Goal: Information Seeking & Learning: Find specific fact

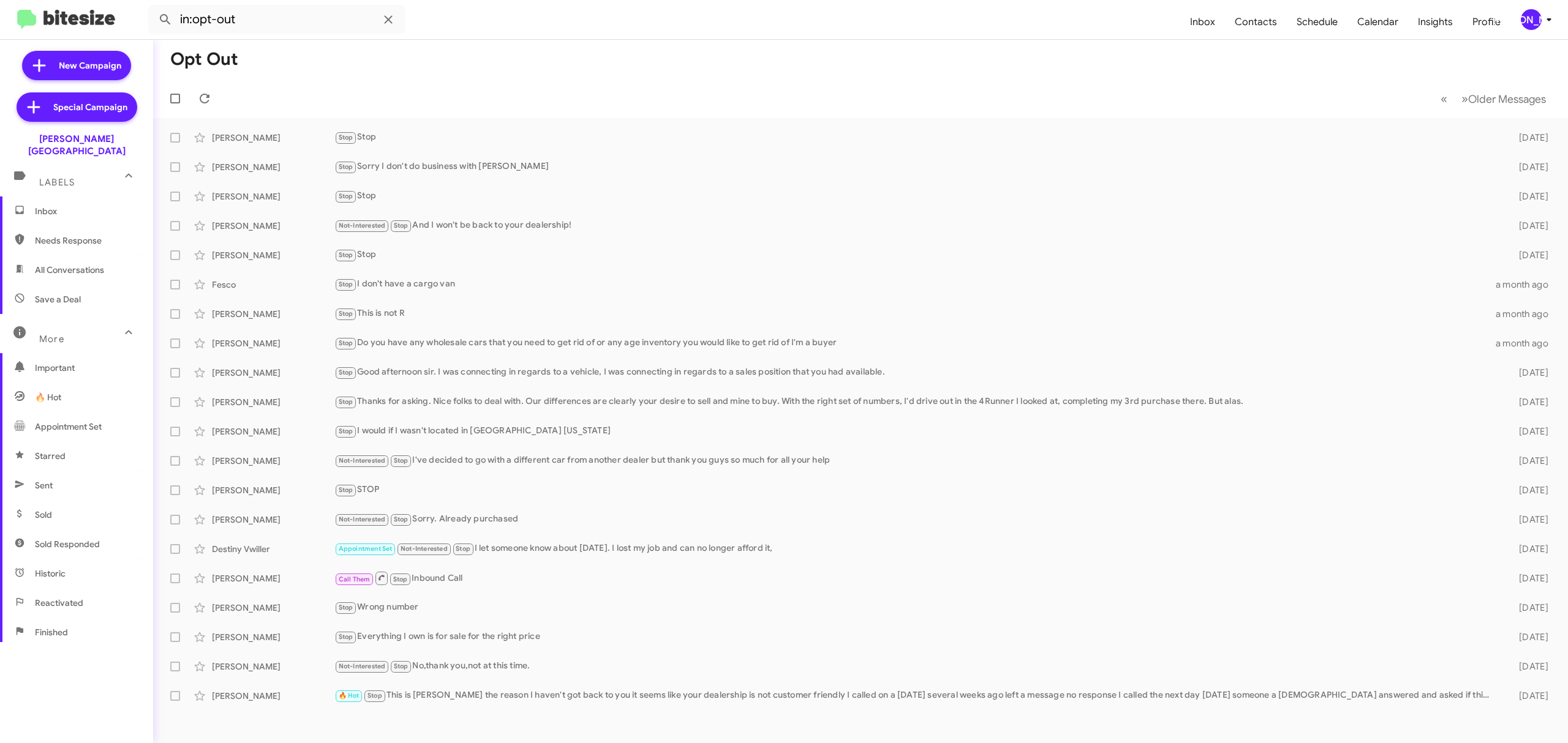
scroll to position [131, 0]
click at [1522, 20] on div "[PERSON_NAME]" at bounding box center [1531, 20] width 21 height 21
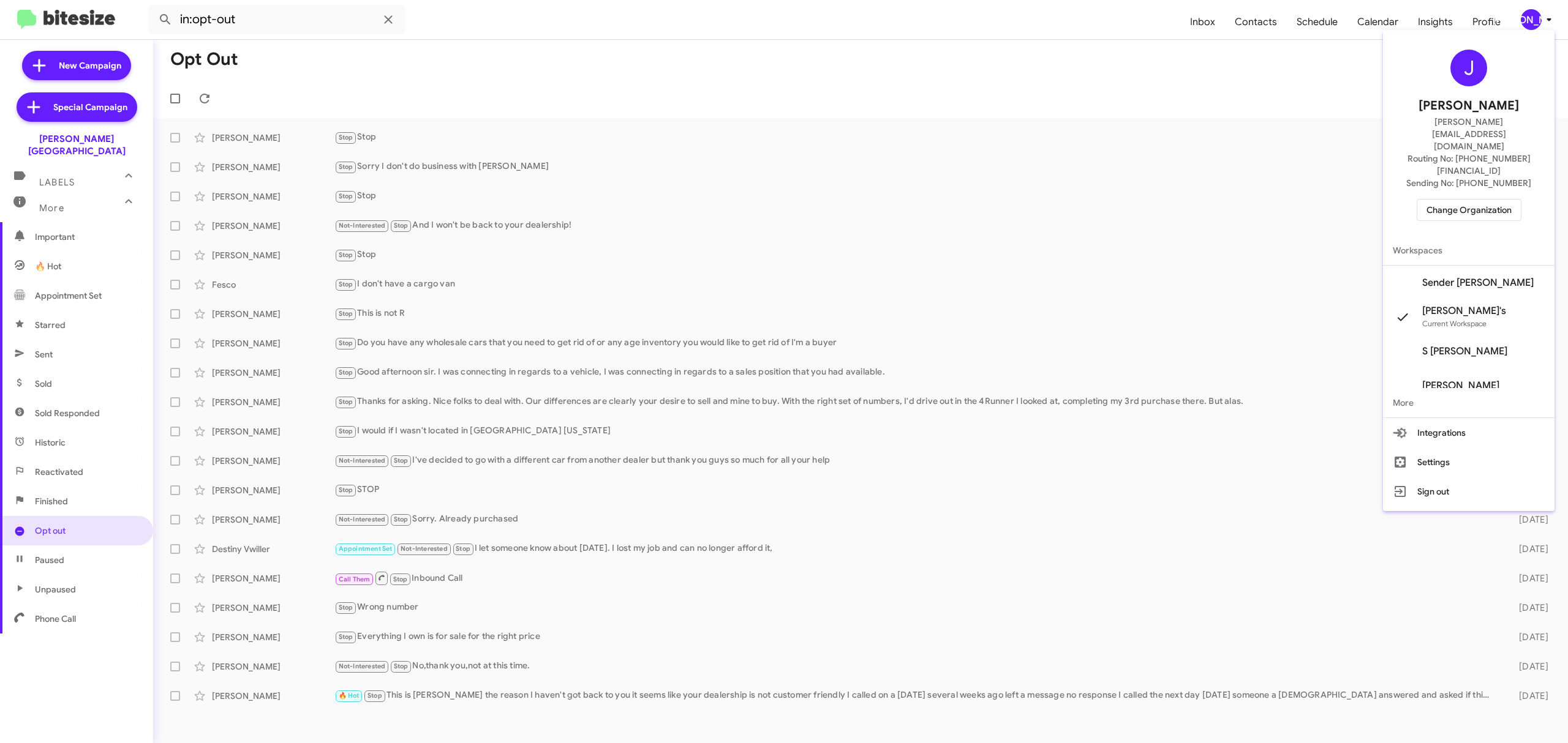
click at [1470, 199] on span "Change Organization" at bounding box center [1469, 210] width 85 height 21
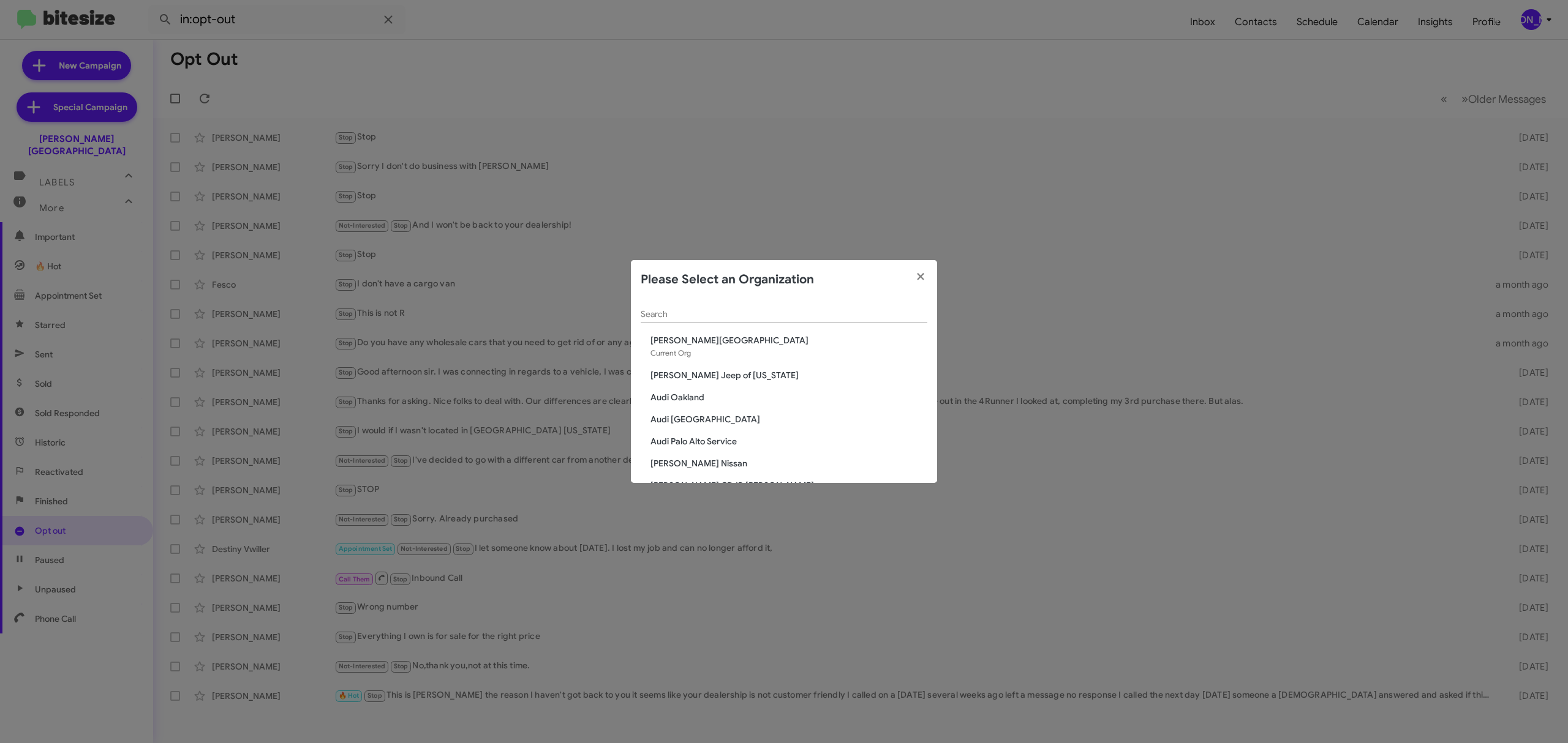
click at [799, 310] on input "Search" at bounding box center [784, 315] width 287 height 10
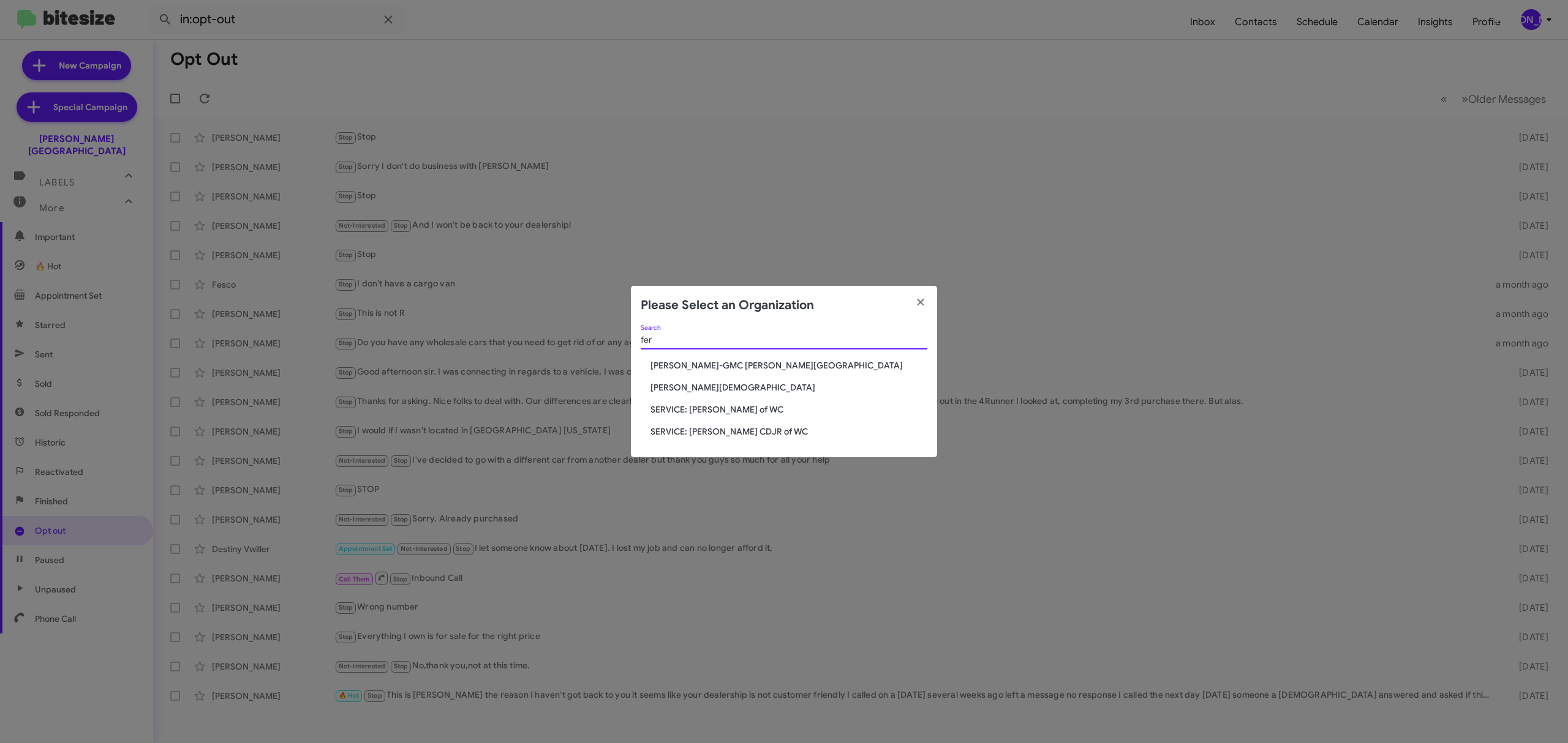
type input "fer"
click at [720, 385] on span "[PERSON_NAME][DEMOGRAPHIC_DATA]" at bounding box center [789, 387] width 277 height 12
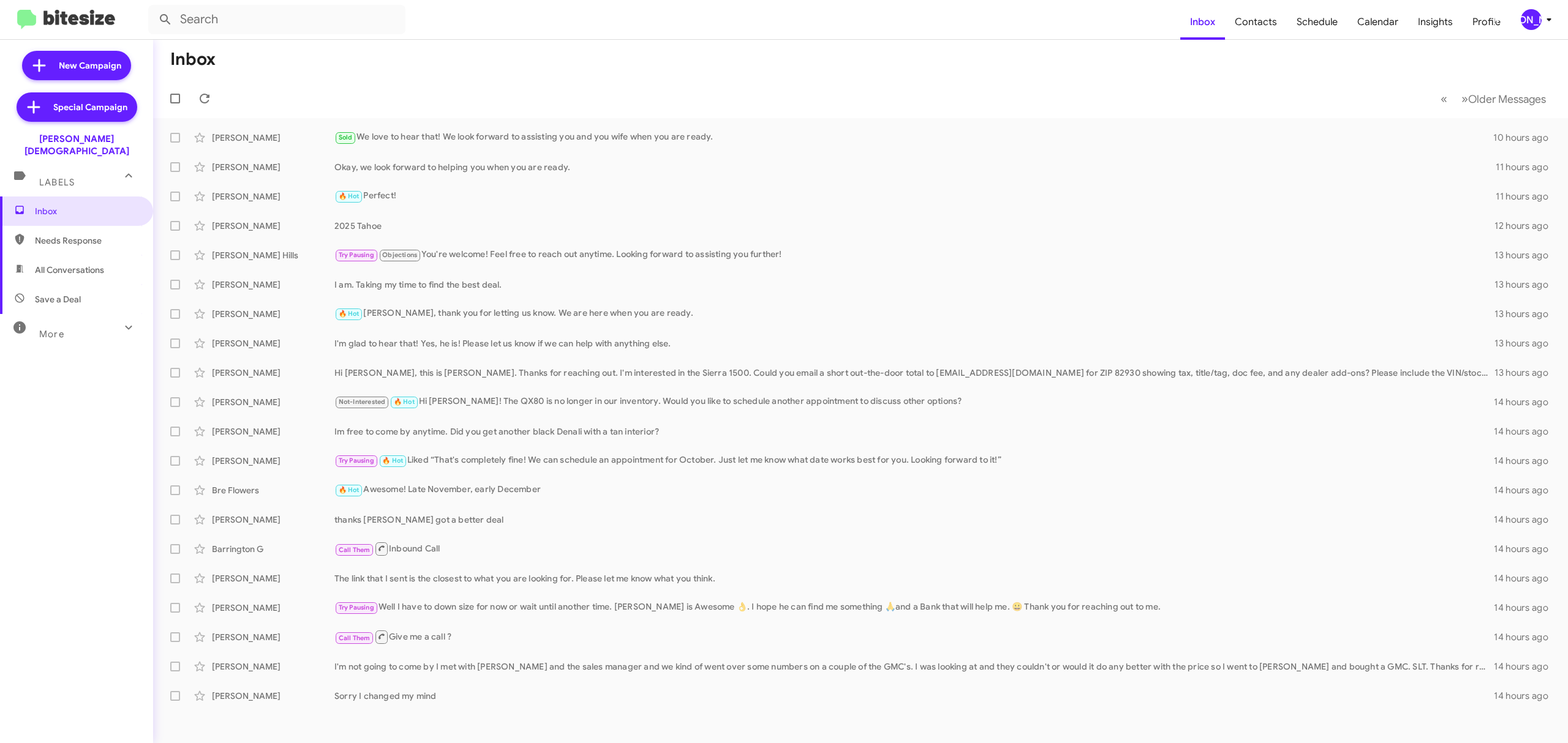
click at [89, 328] on mat-expansion-panel-header "More" at bounding box center [76, 328] width 153 height 30
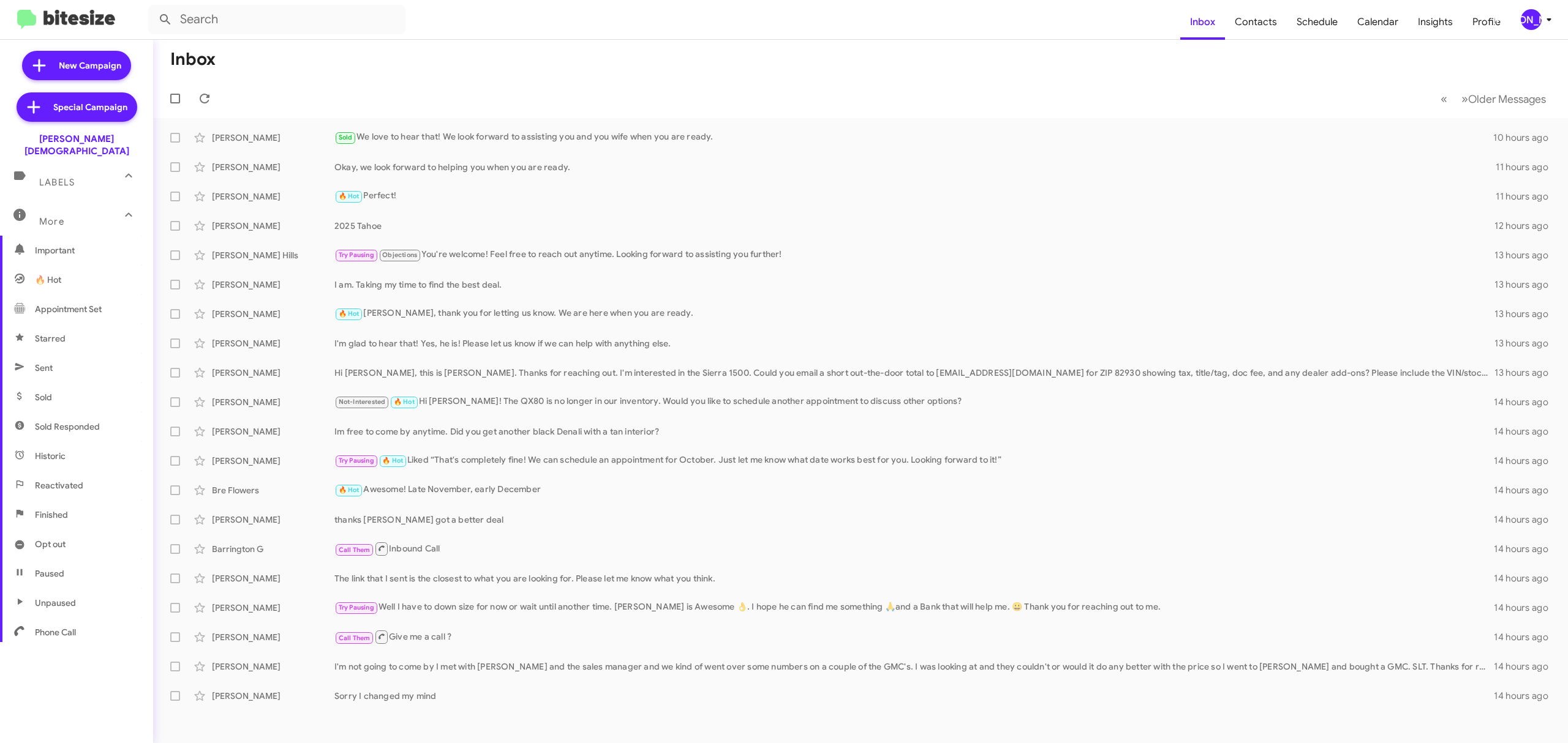
scroll to position [131, 0]
click at [51, 525] on span "Opt out" at bounding box center [50, 530] width 30 height 12
type input "in:opt-out"
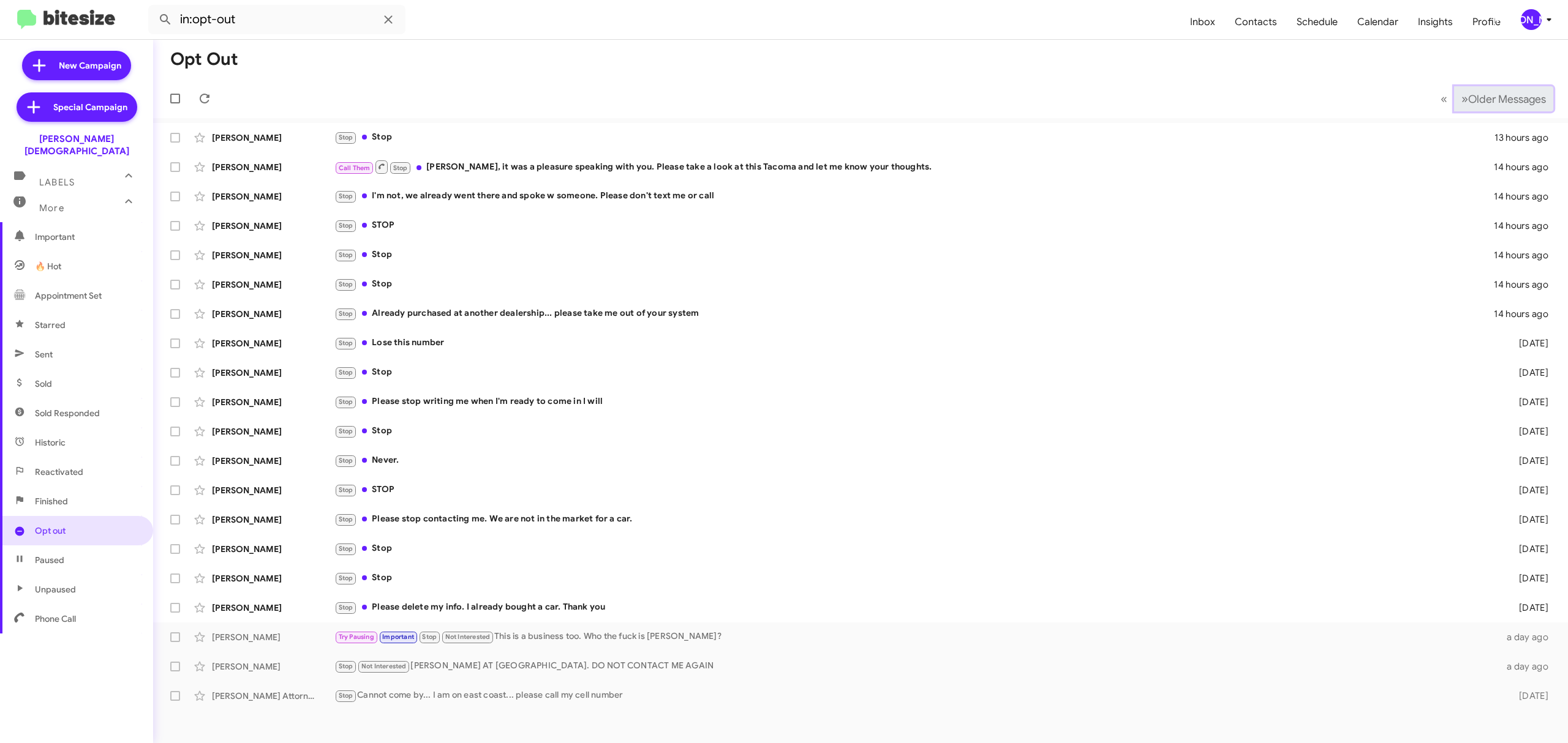
click at [1507, 92] on span "Older Messages" at bounding box center [1507, 98] width 78 height 13
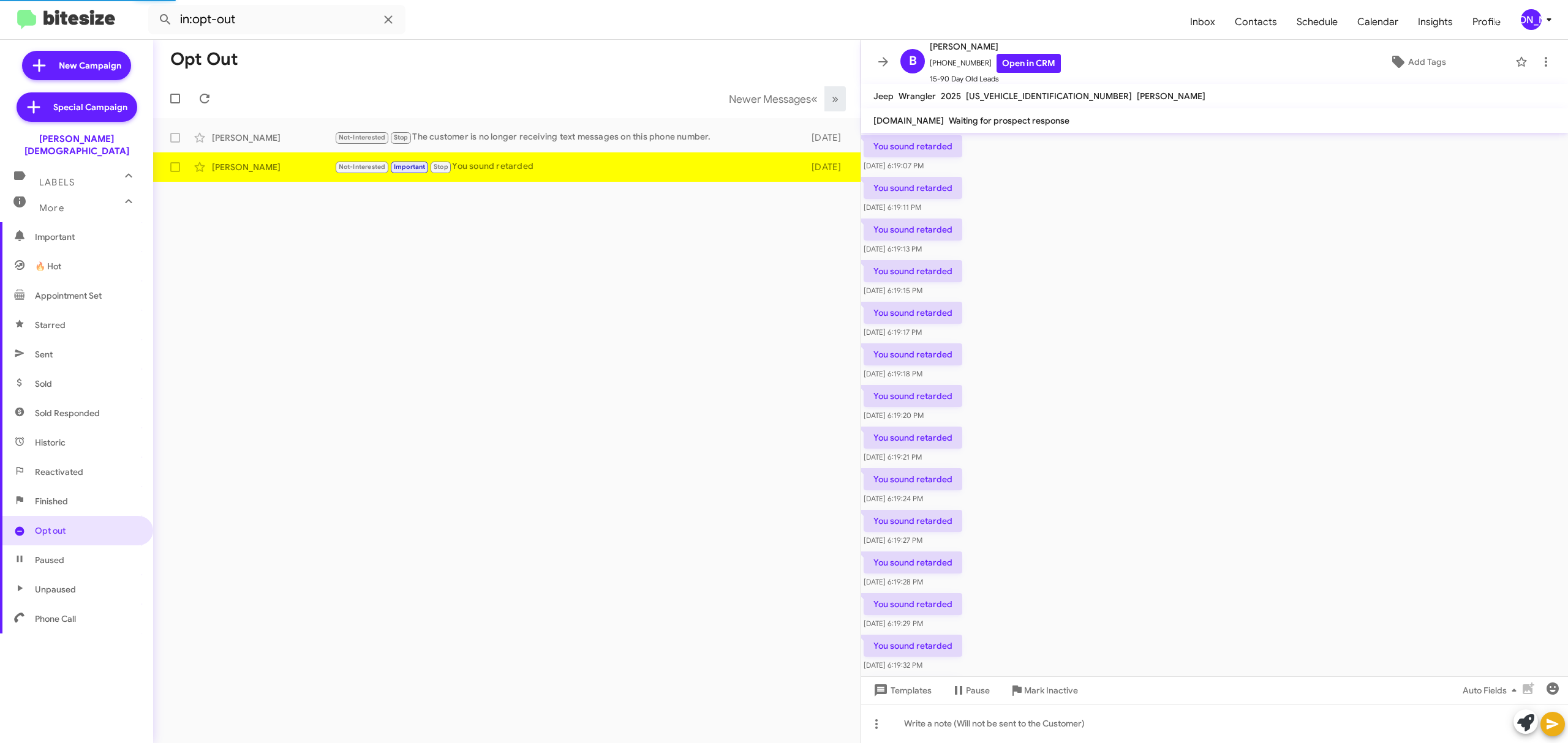
scroll to position [226, 0]
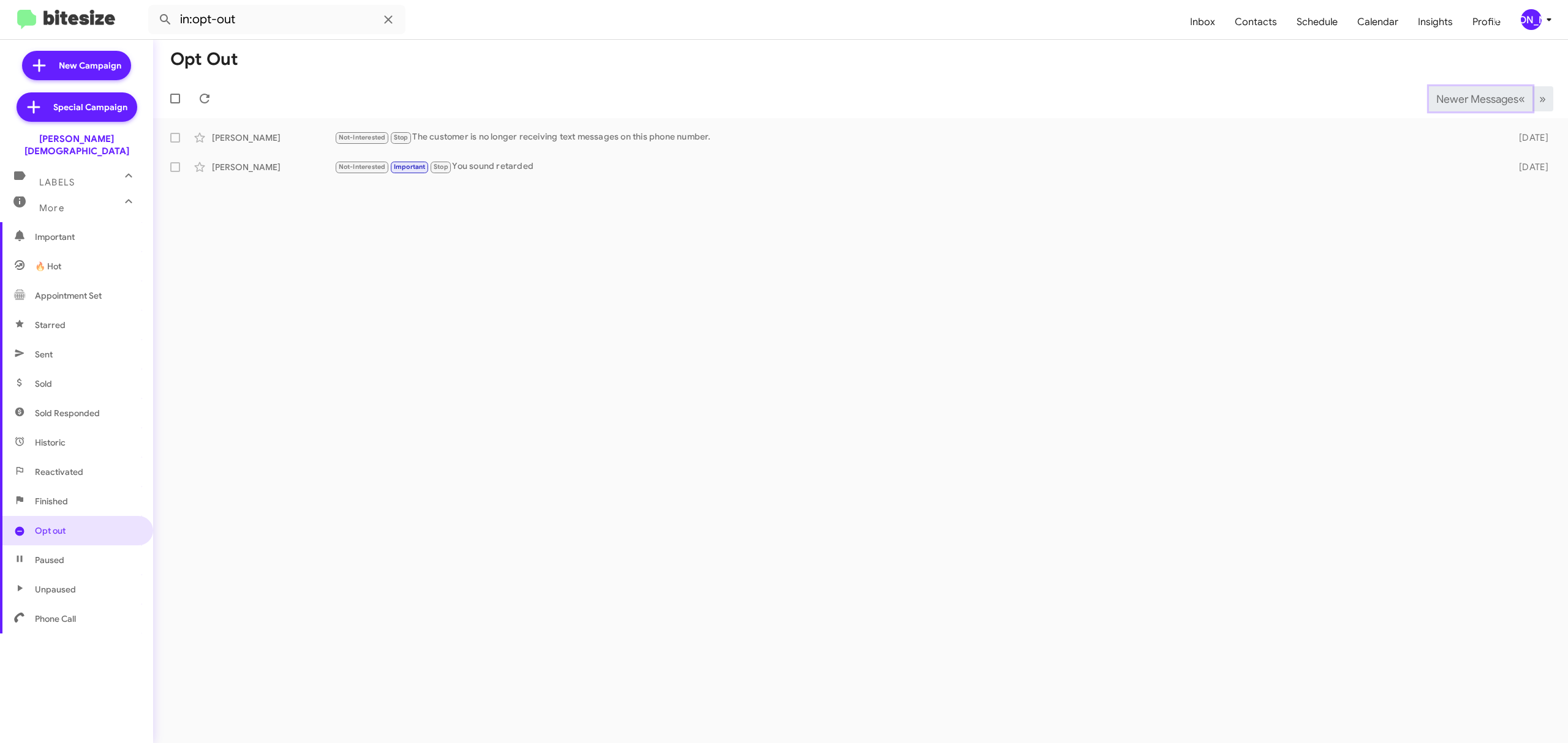
click at [1473, 98] on span "Newer Messages" at bounding box center [1477, 98] width 82 height 13
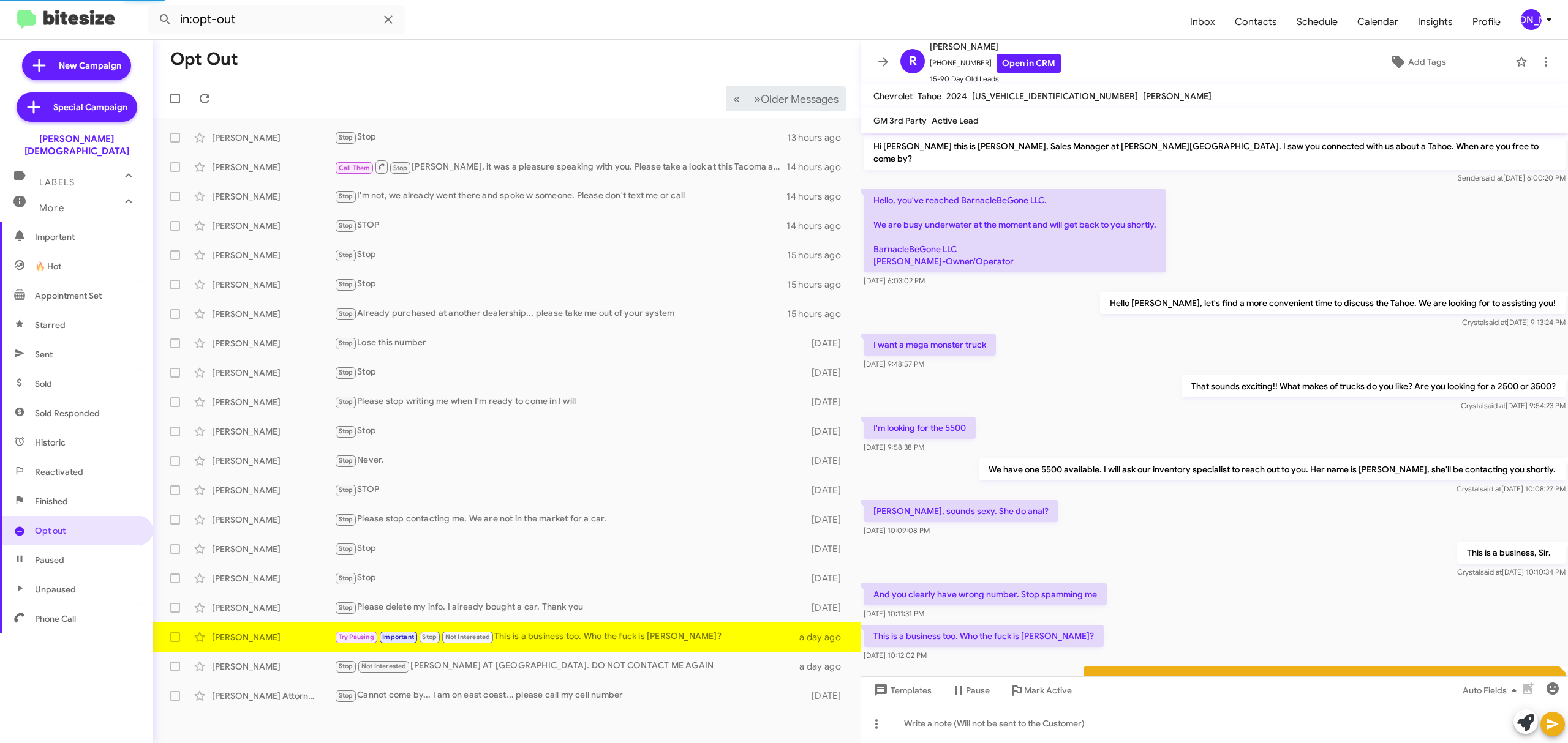
scroll to position [141, 0]
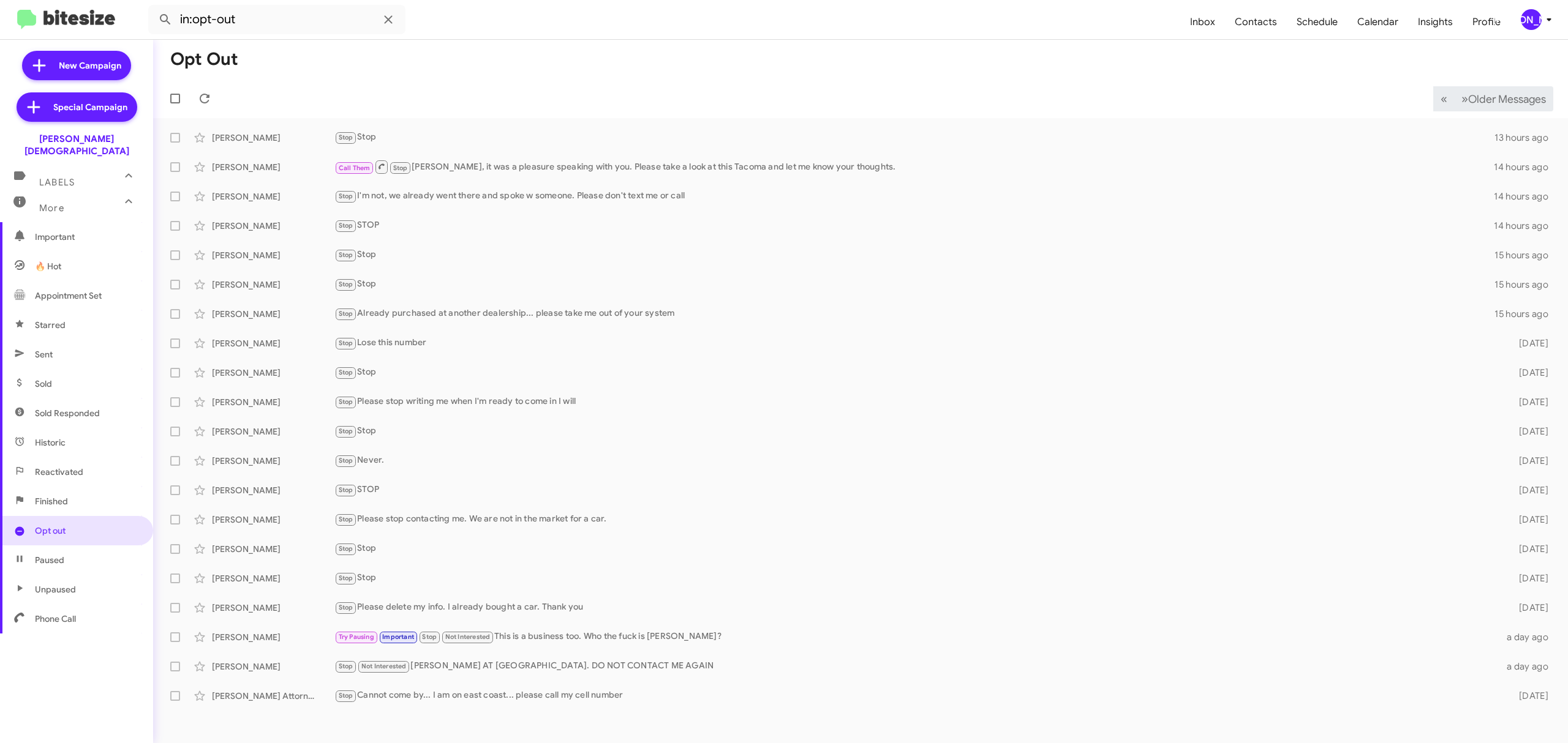
click at [1531, 21] on div "[PERSON_NAME]" at bounding box center [1531, 20] width 21 height 21
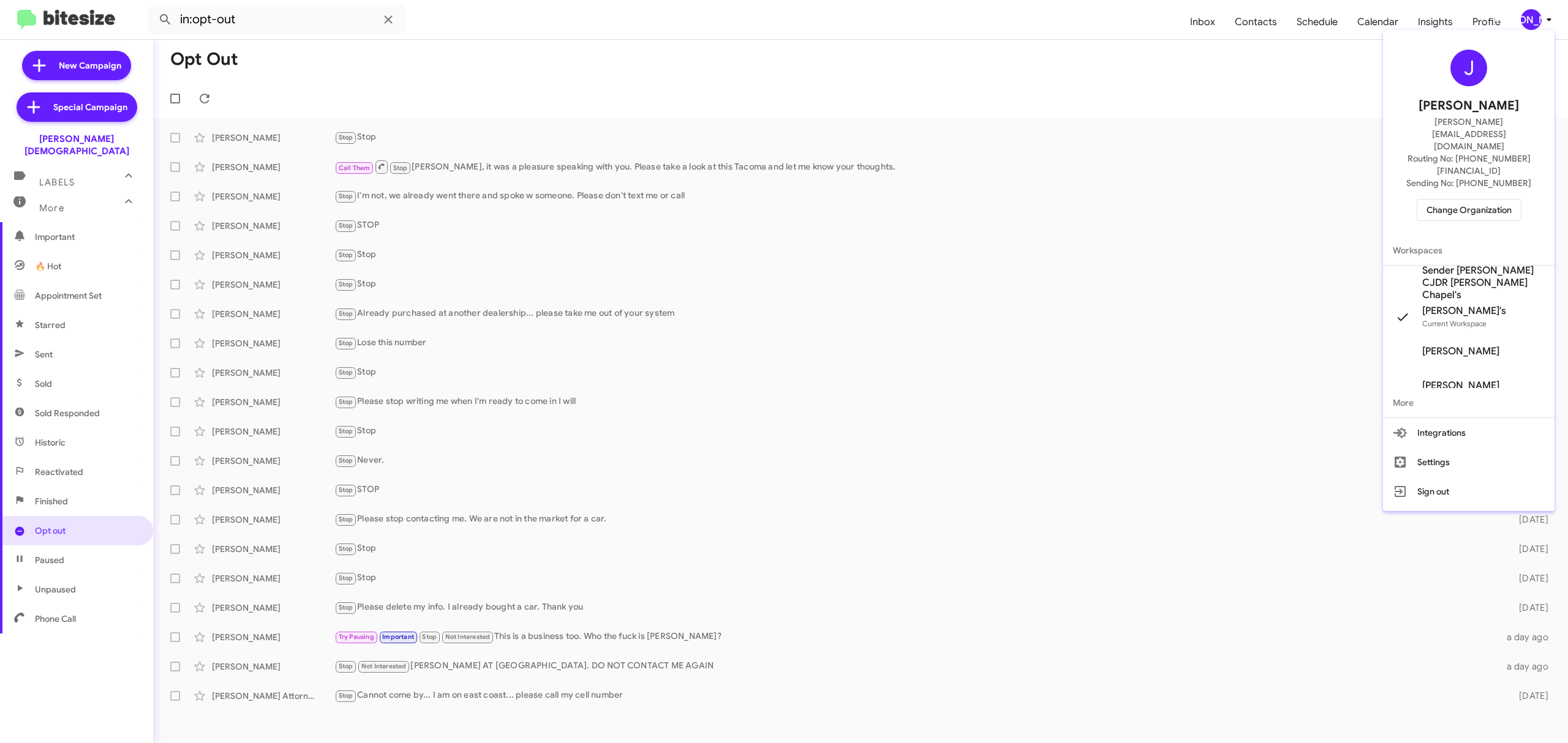
click at [1461, 199] on span "Change Organization" at bounding box center [1469, 210] width 85 height 21
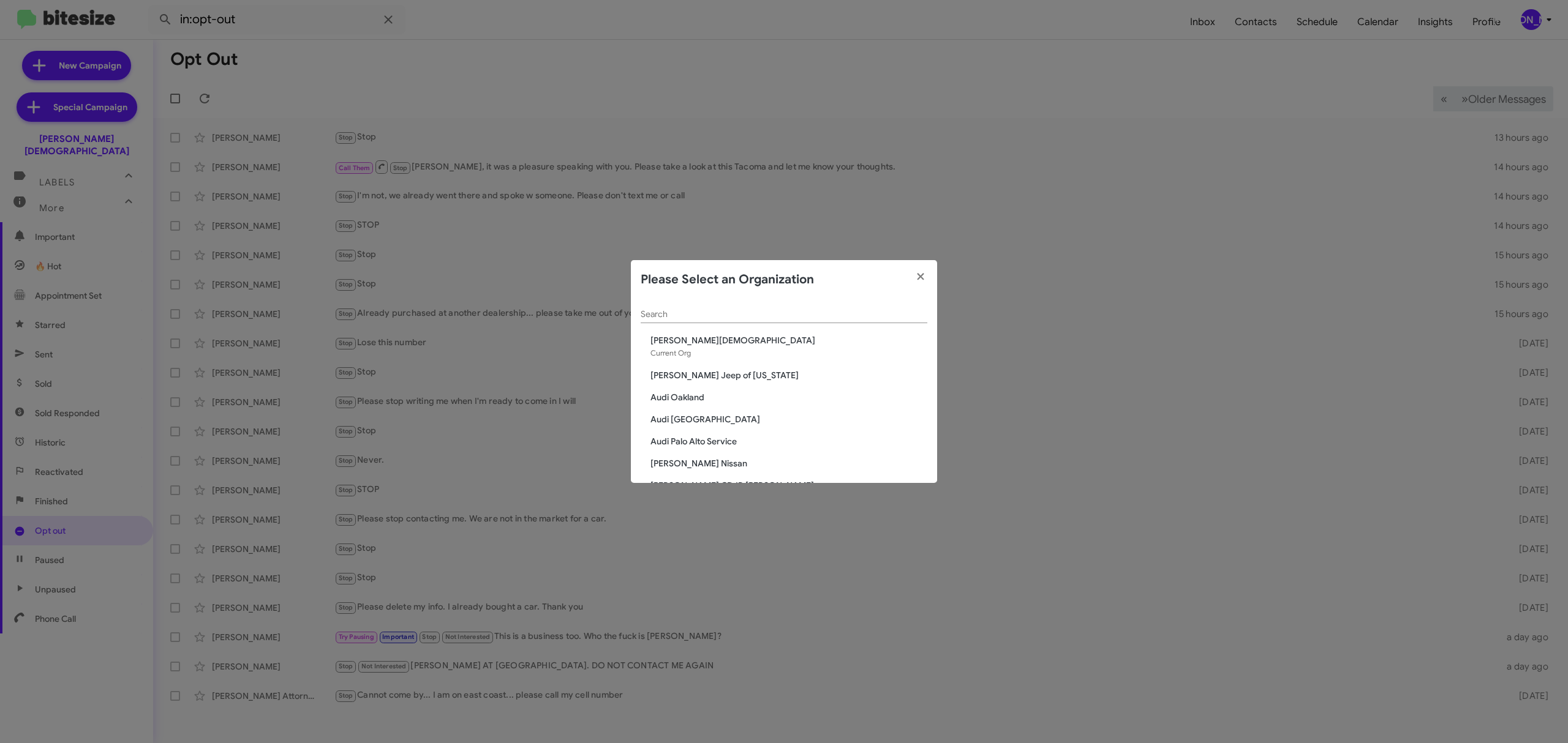
click at [834, 338] on span "[PERSON_NAME][DEMOGRAPHIC_DATA]" at bounding box center [789, 340] width 277 height 12
click at [810, 312] on input "Search" at bounding box center [784, 315] width 287 height 10
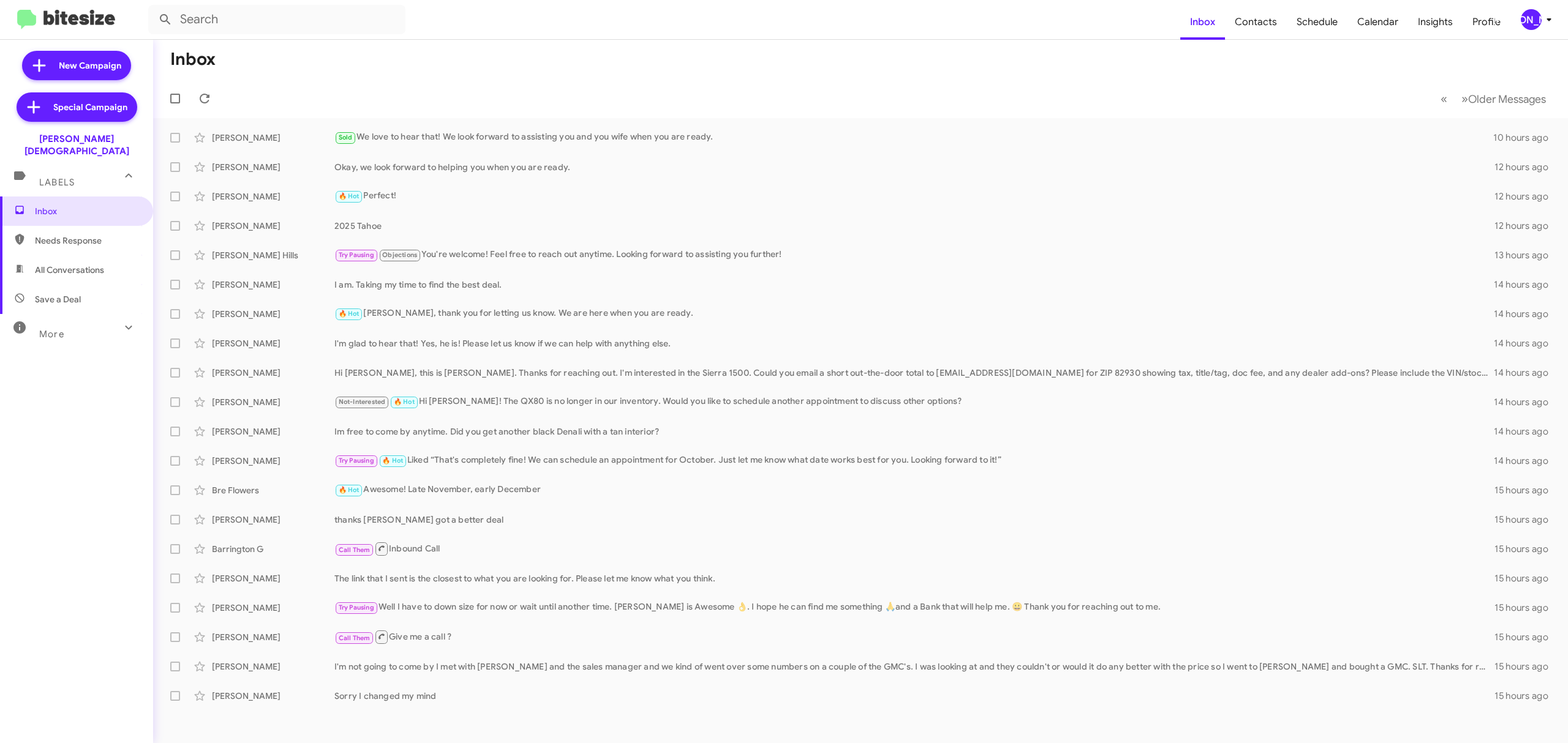
click at [1531, 20] on div "[PERSON_NAME]" at bounding box center [1531, 20] width 21 height 21
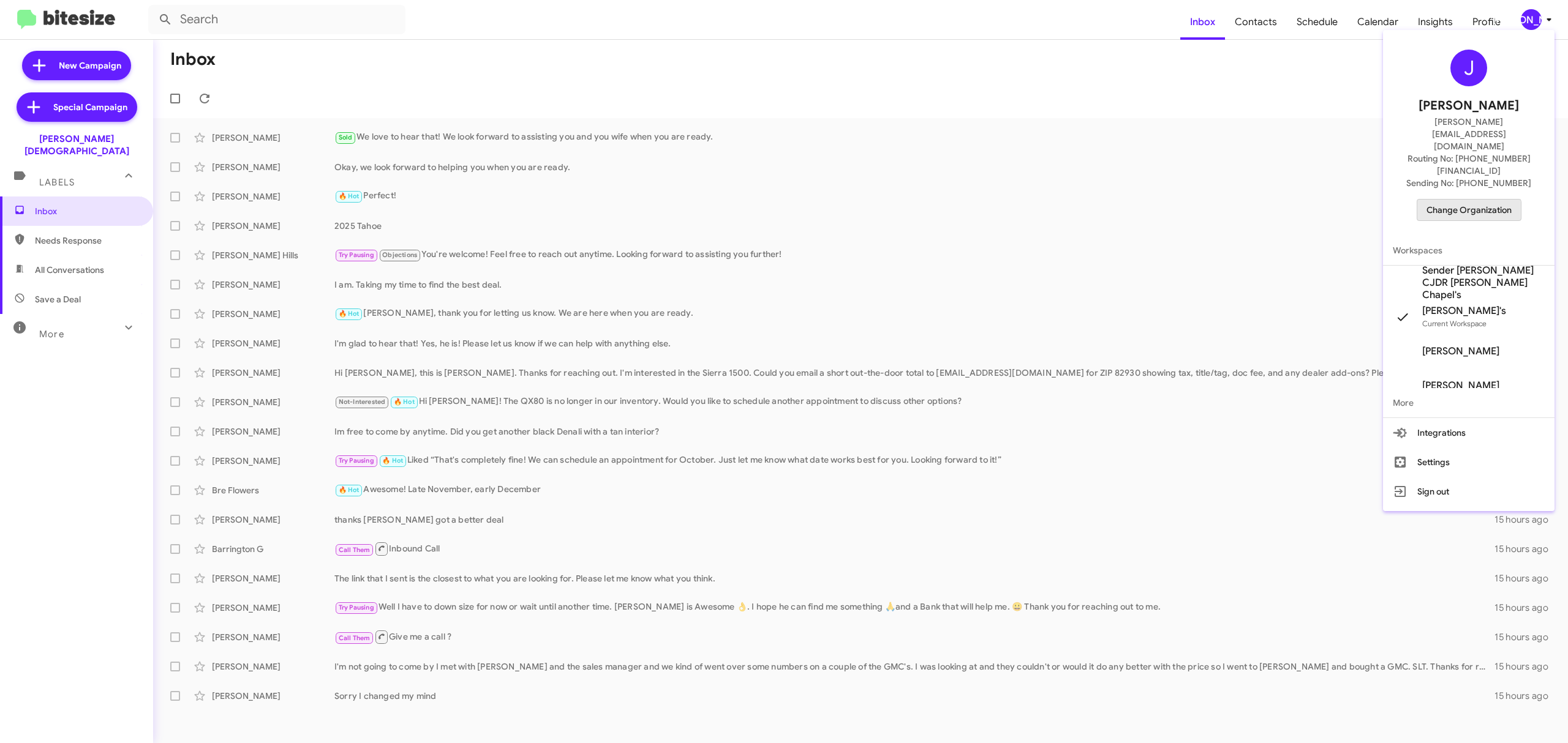
click at [1456, 199] on span "Change Organization" at bounding box center [1469, 210] width 85 height 21
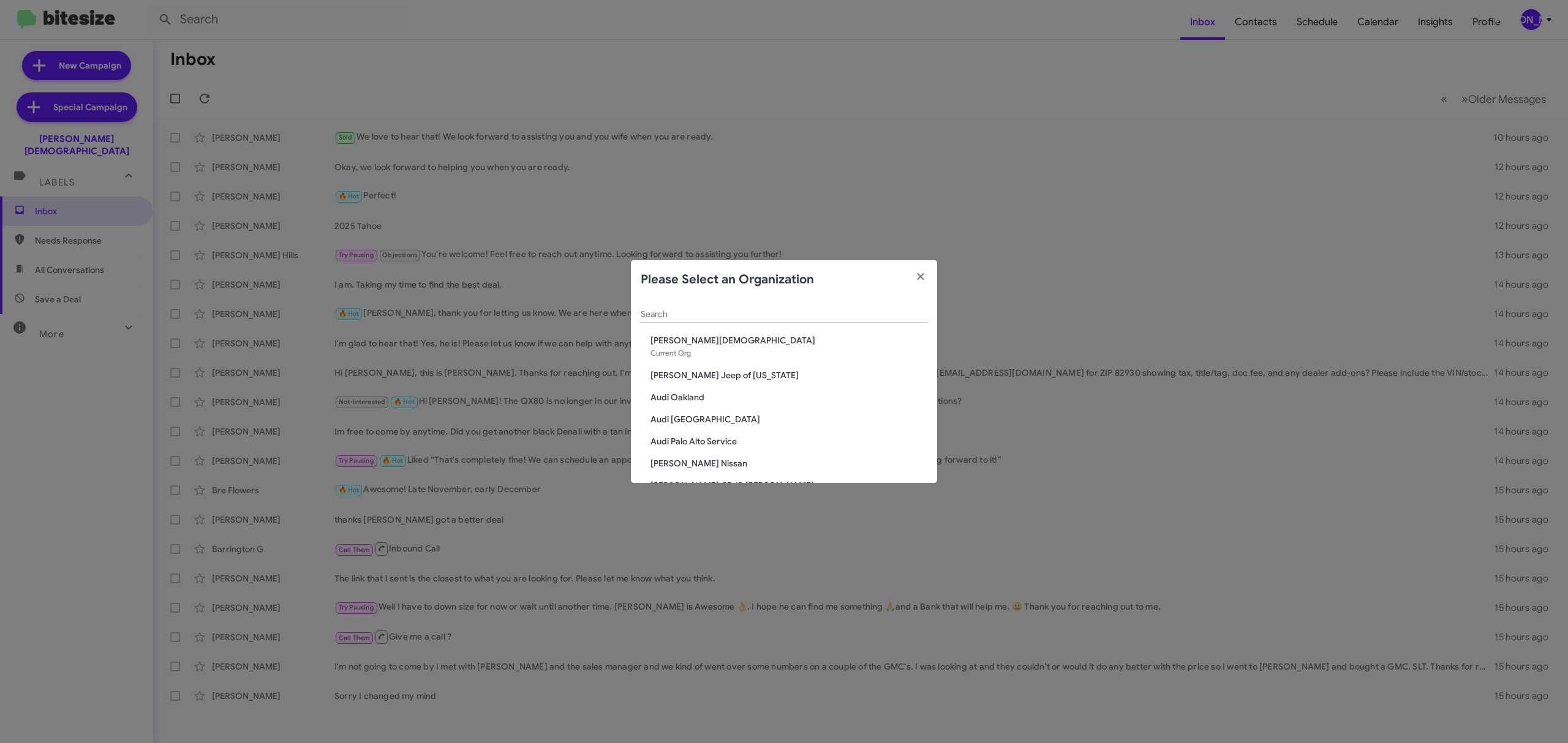
click at [849, 312] on input "Search" at bounding box center [784, 315] width 287 height 10
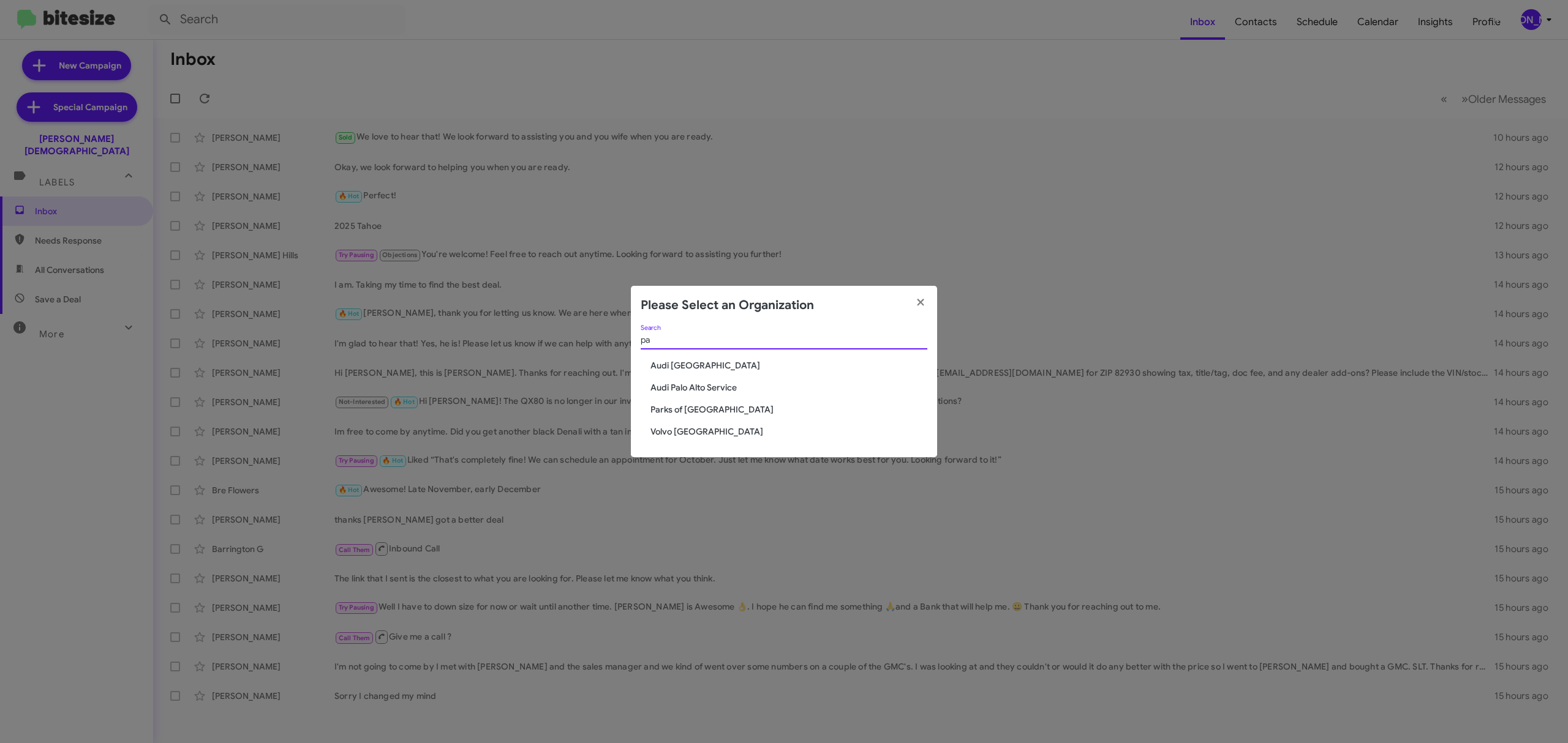
type input "pa"
click at [714, 413] on span "Parks of [GEOGRAPHIC_DATA]" at bounding box center [789, 409] width 277 height 12
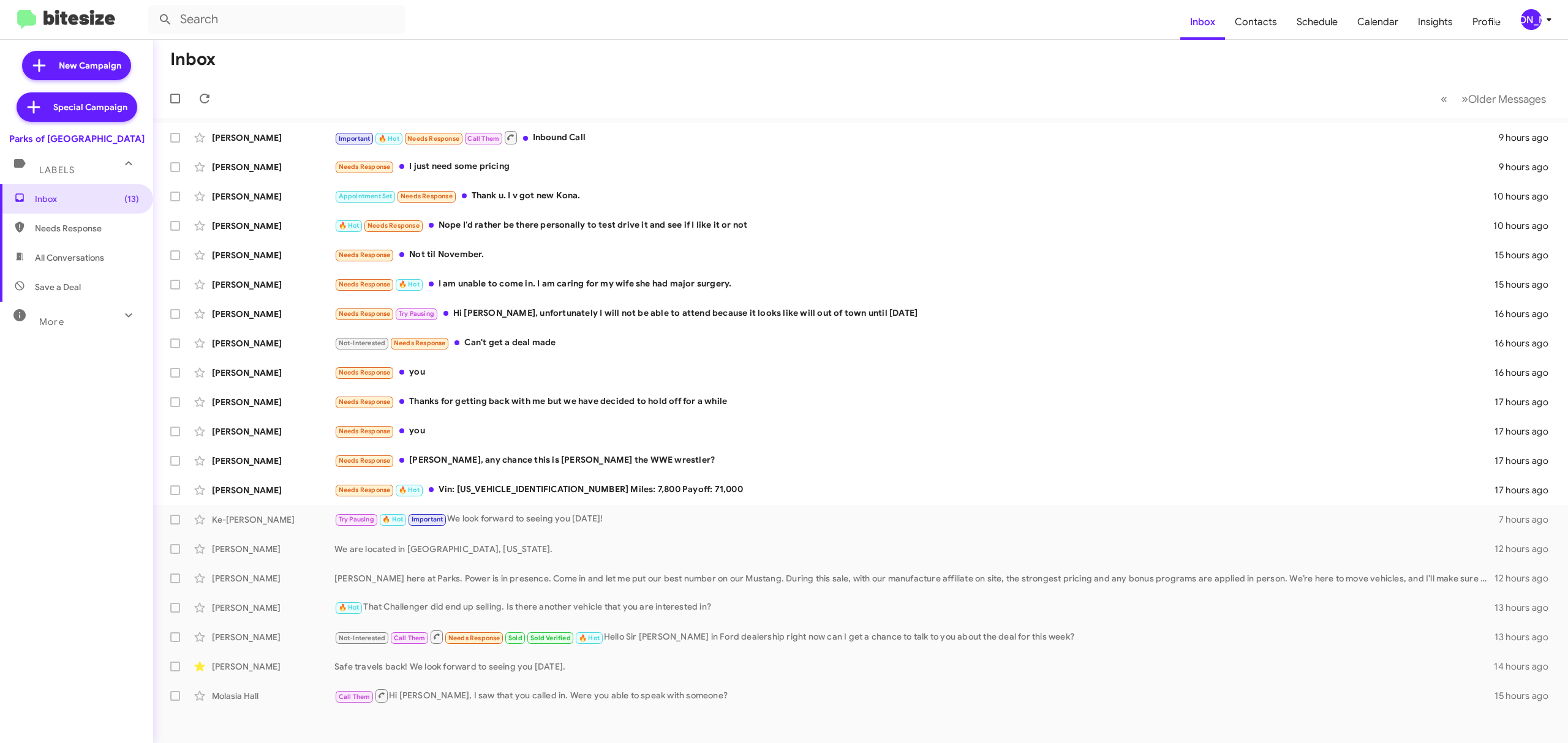
click at [85, 317] on div "More" at bounding box center [64, 317] width 109 height 23
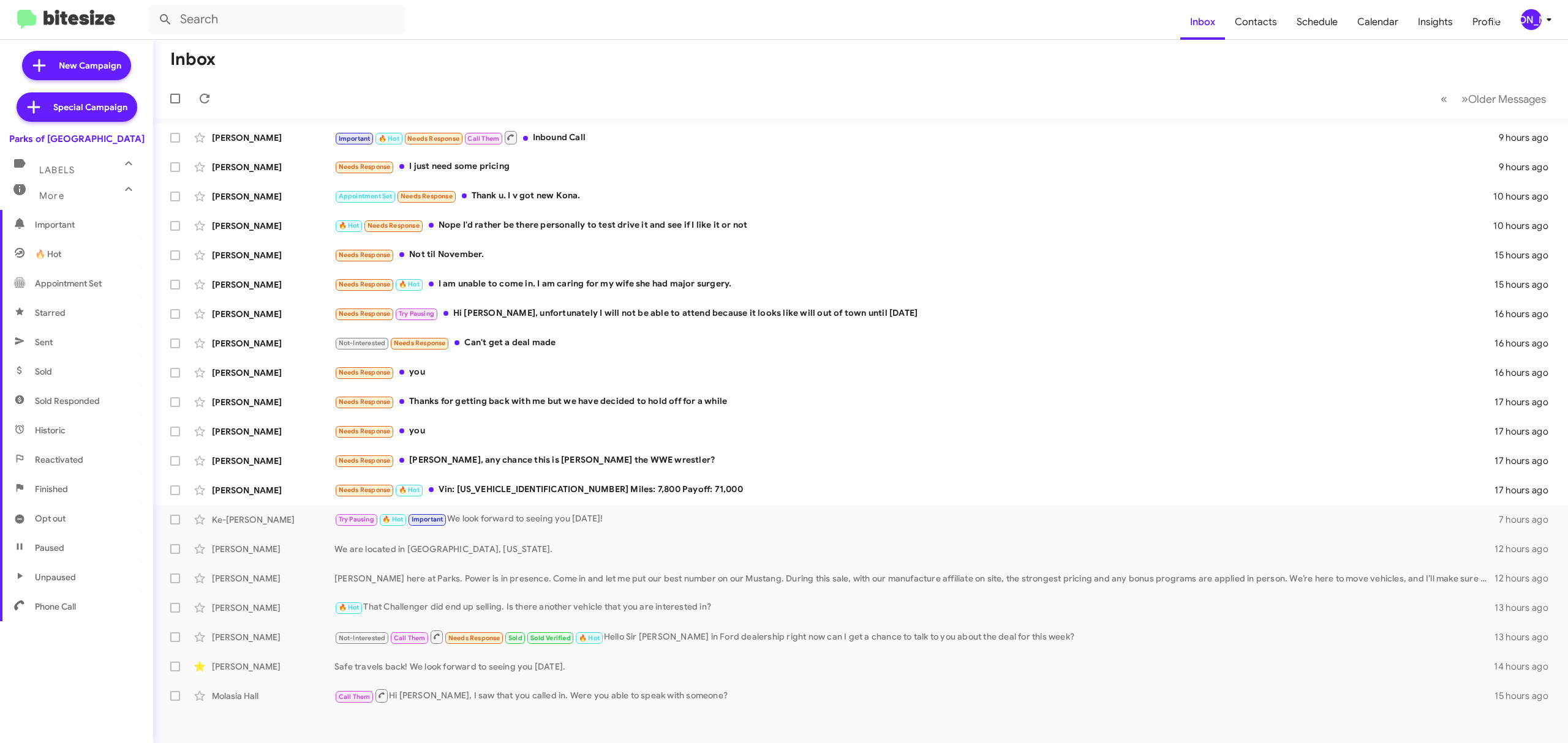
click at [89, 509] on span "Opt out" at bounding box center [76, 518] width 153 height 30
type input "in:opt-out"
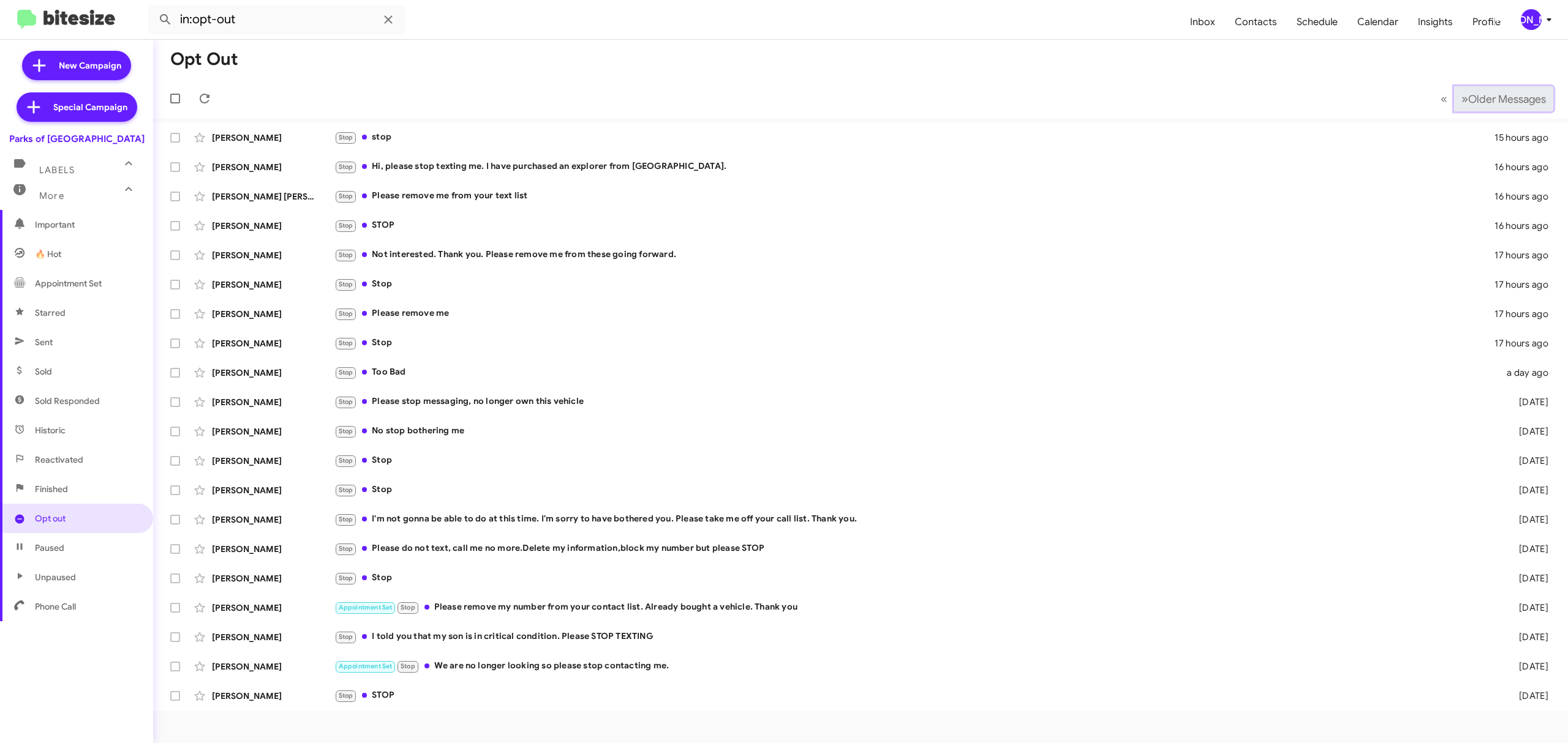
click at [1507, 92] on span "Older Messages" at bounding box center [1507, 98] width 78 height 13
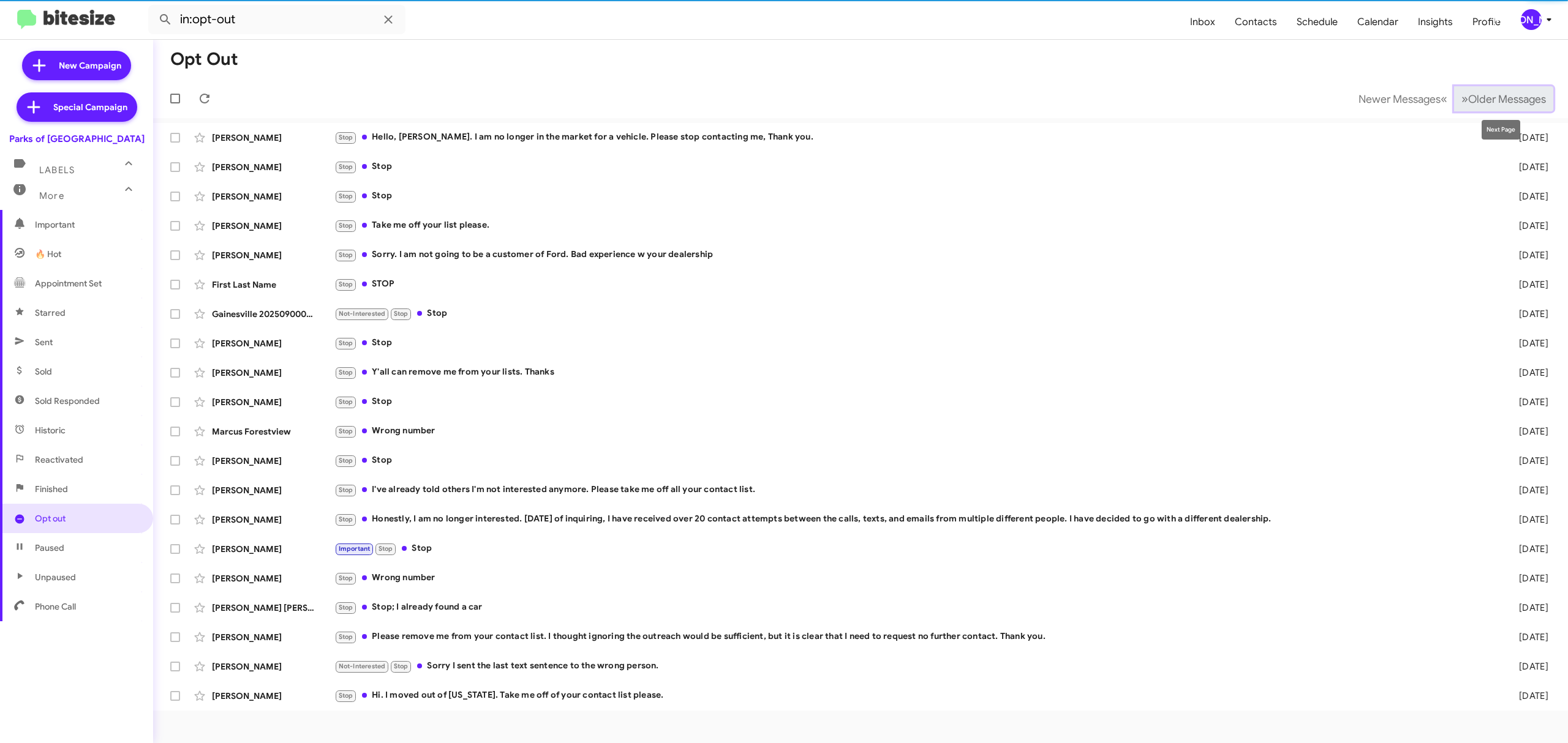
click at [1515, 87] on button "» Next Older Messages" at bounding box center [1503, 99] width 99 height 25
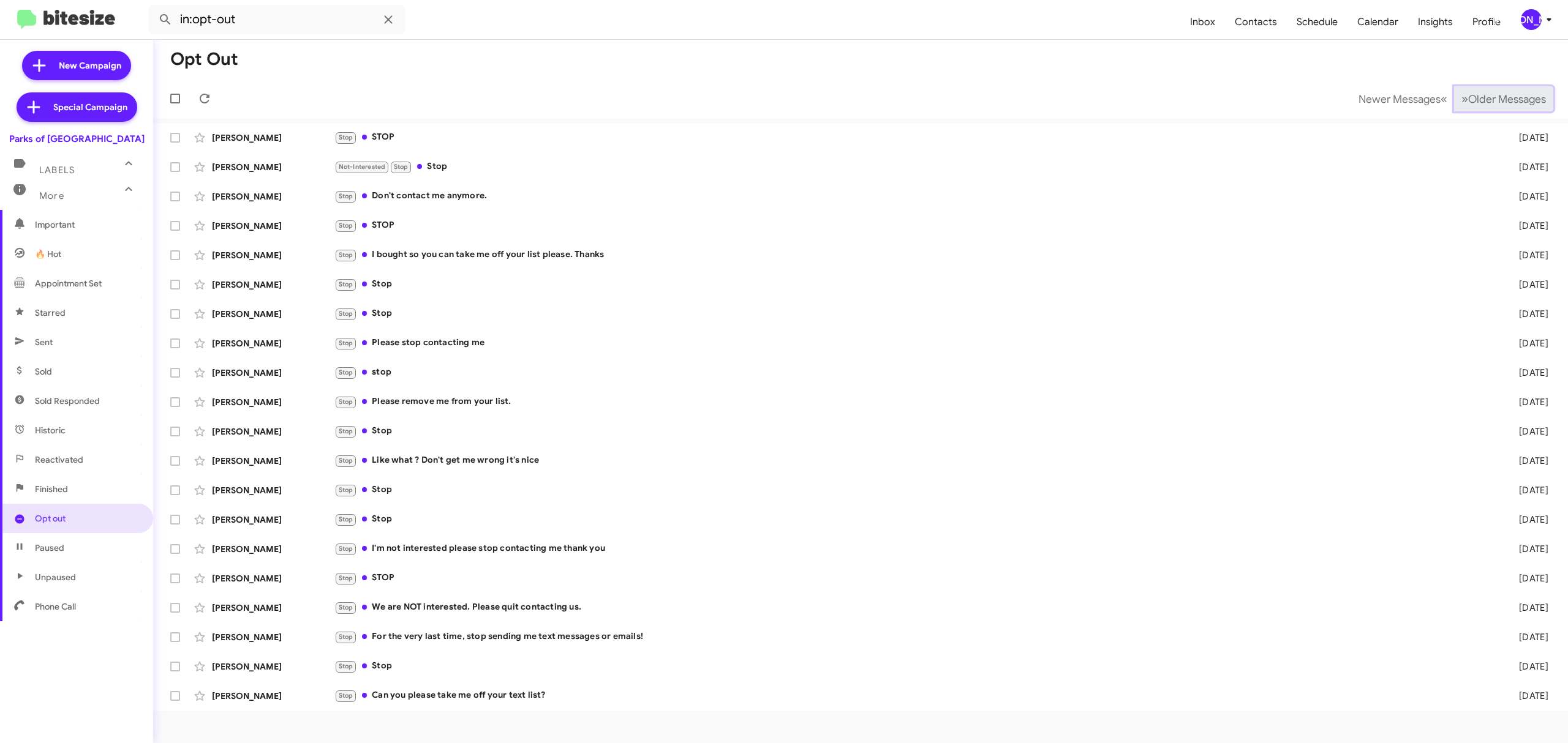
click at [1500, 98] on span "Older Messages" at bounding box center [1507, 98] width 78 height 13
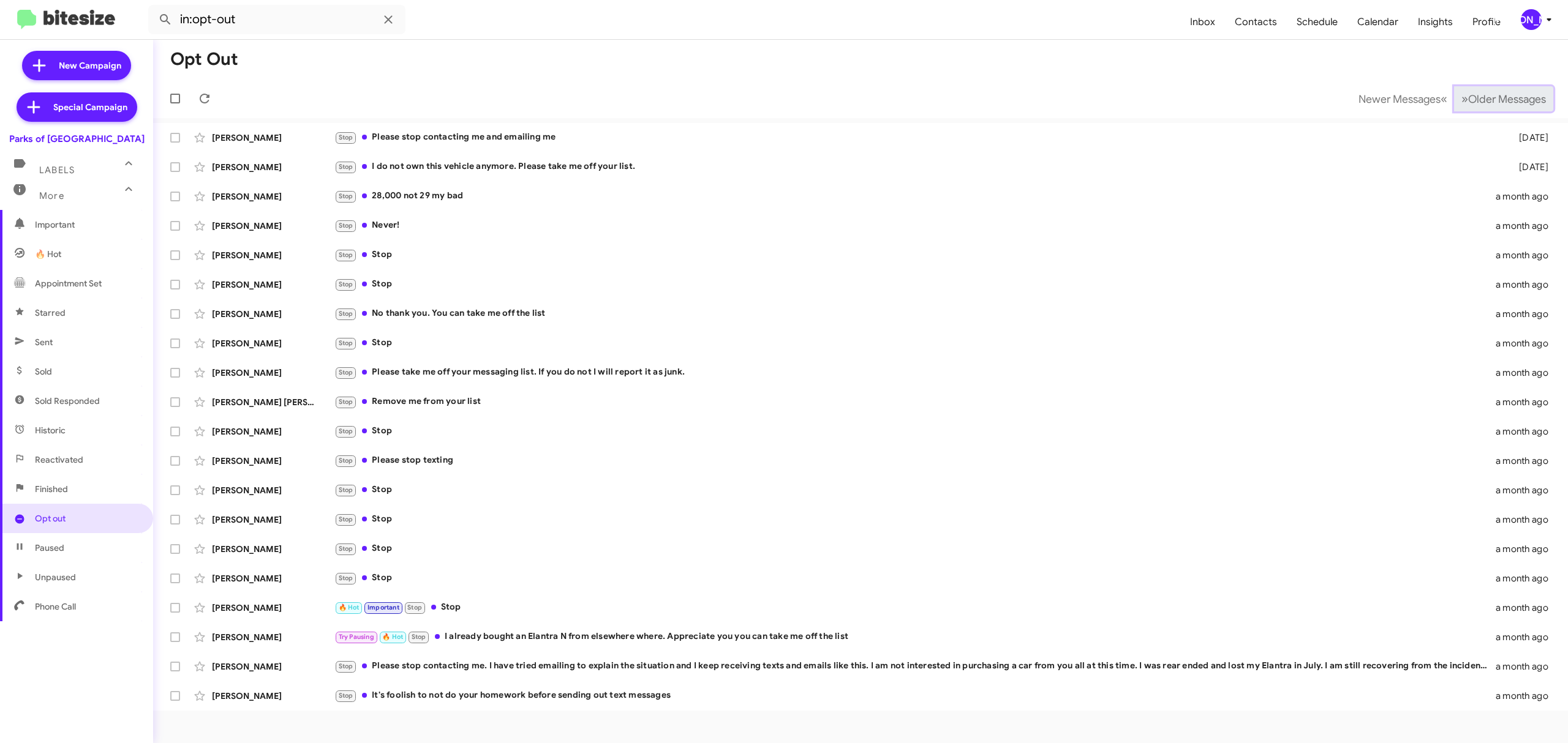
click at [1490, 103] on span "Older Messages" at bounding box center [1507, 98] width 78 height 13
click at [1485, 99] on span "Older Messages" at bounding box center [1507, 98] width 78 height 13
click at [1486, 100] on span "Older Messages" at bounding box center [1507, 98] width 78 height 13
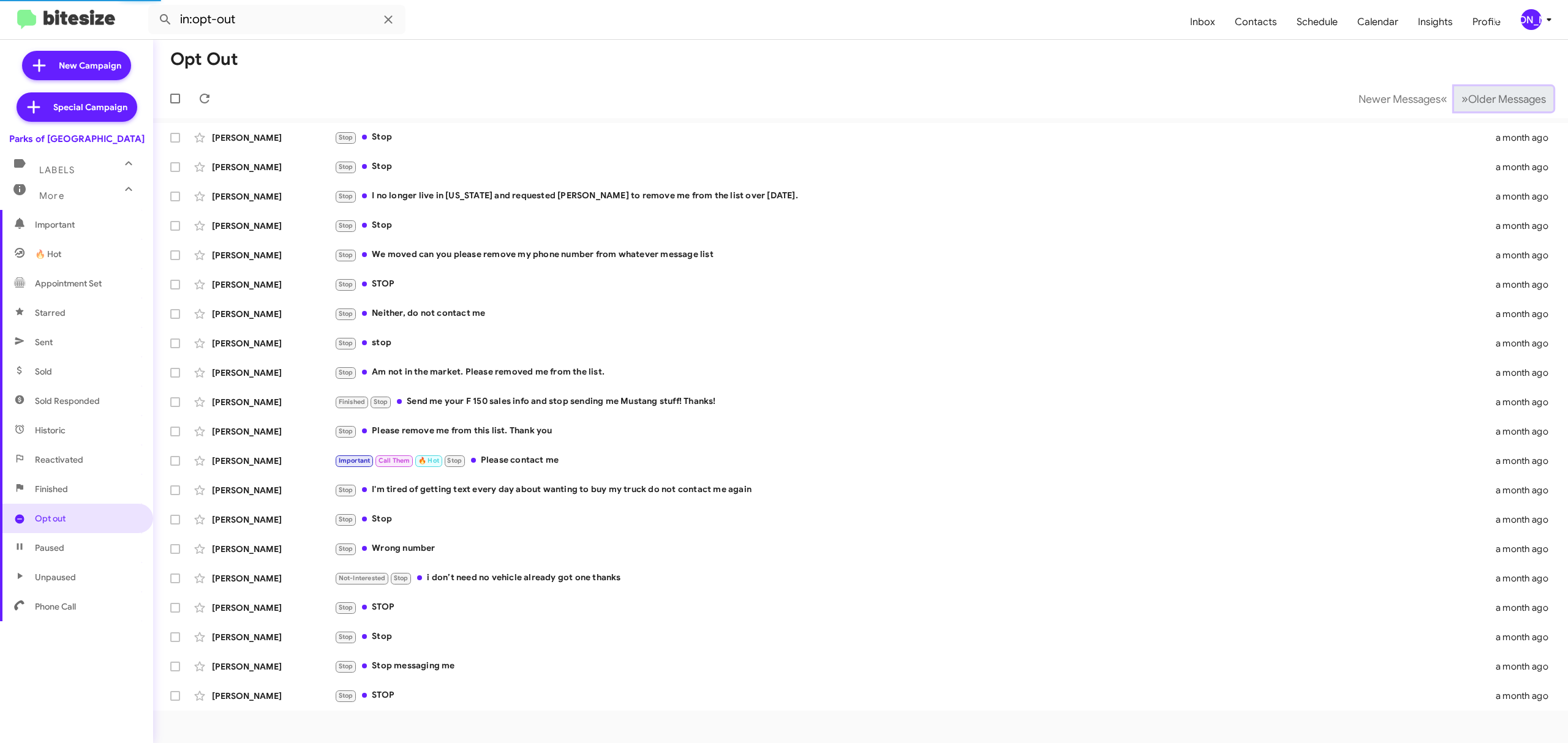
click at [1487, 100] on span "Older Messages" at bounding box center [1507, 98] width 78 height 13
click at [1499, 93] on span "Older Messages" at bounding box center [1507, 98] width 78 height 13
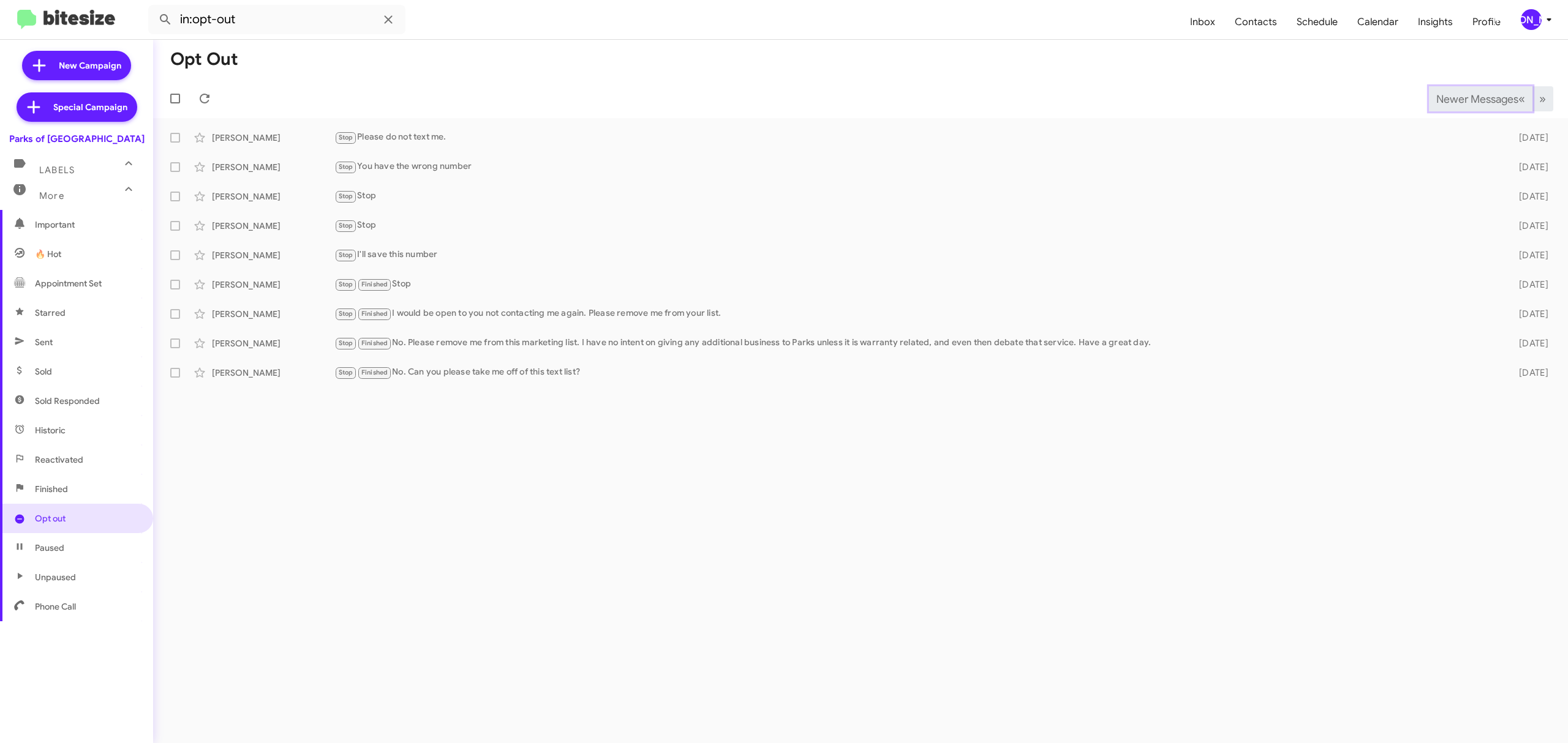
click at [1456, 97] on span "Newer Messages" at bounding box center [1477, 98] width 82 height 13
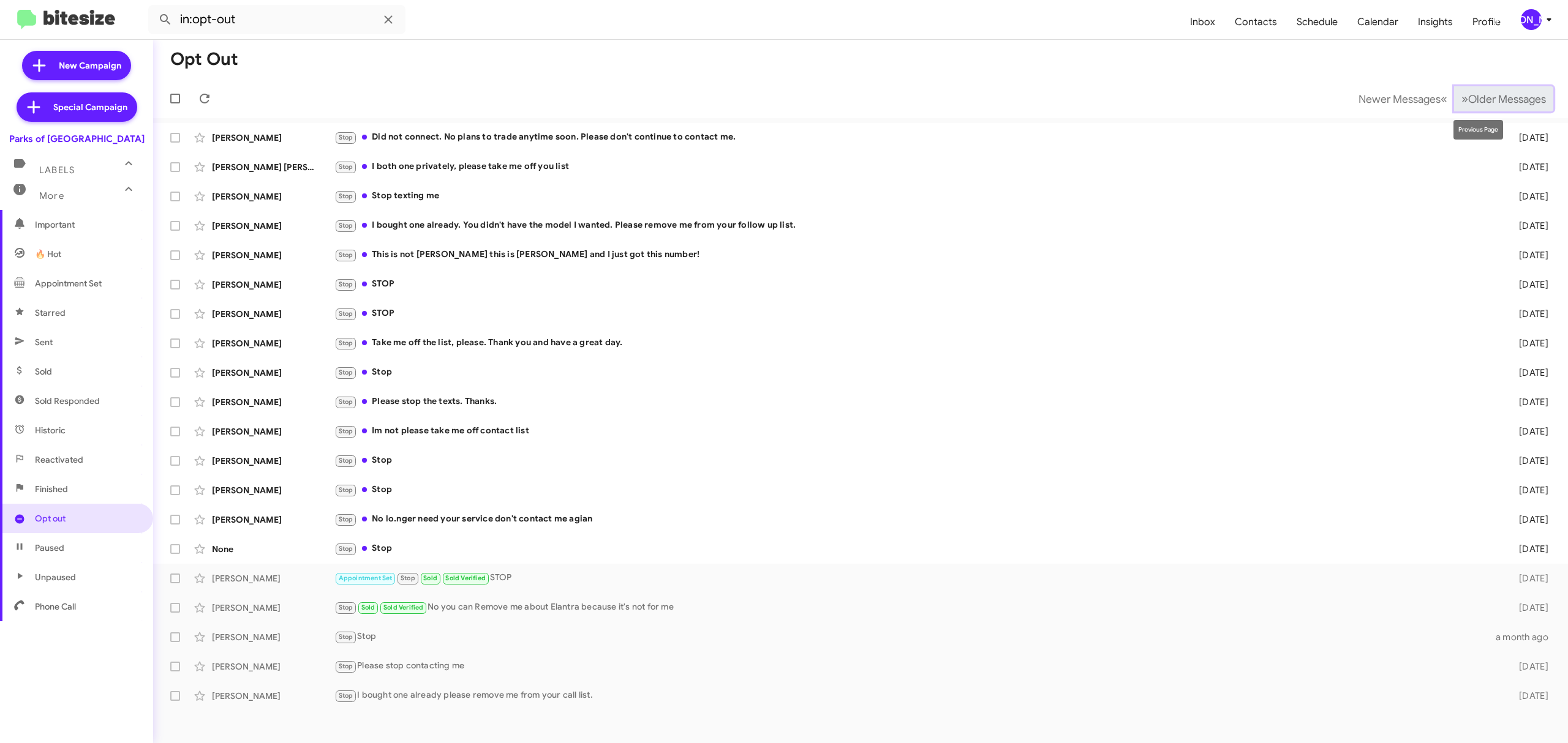
click at [1512, 93] on span "Older Messages" at bounding box center [1507, 98] width 78 height 13
click at [1512, 93] on span "Older Messages" at bounding box center [1507, 98] width 78 height 13
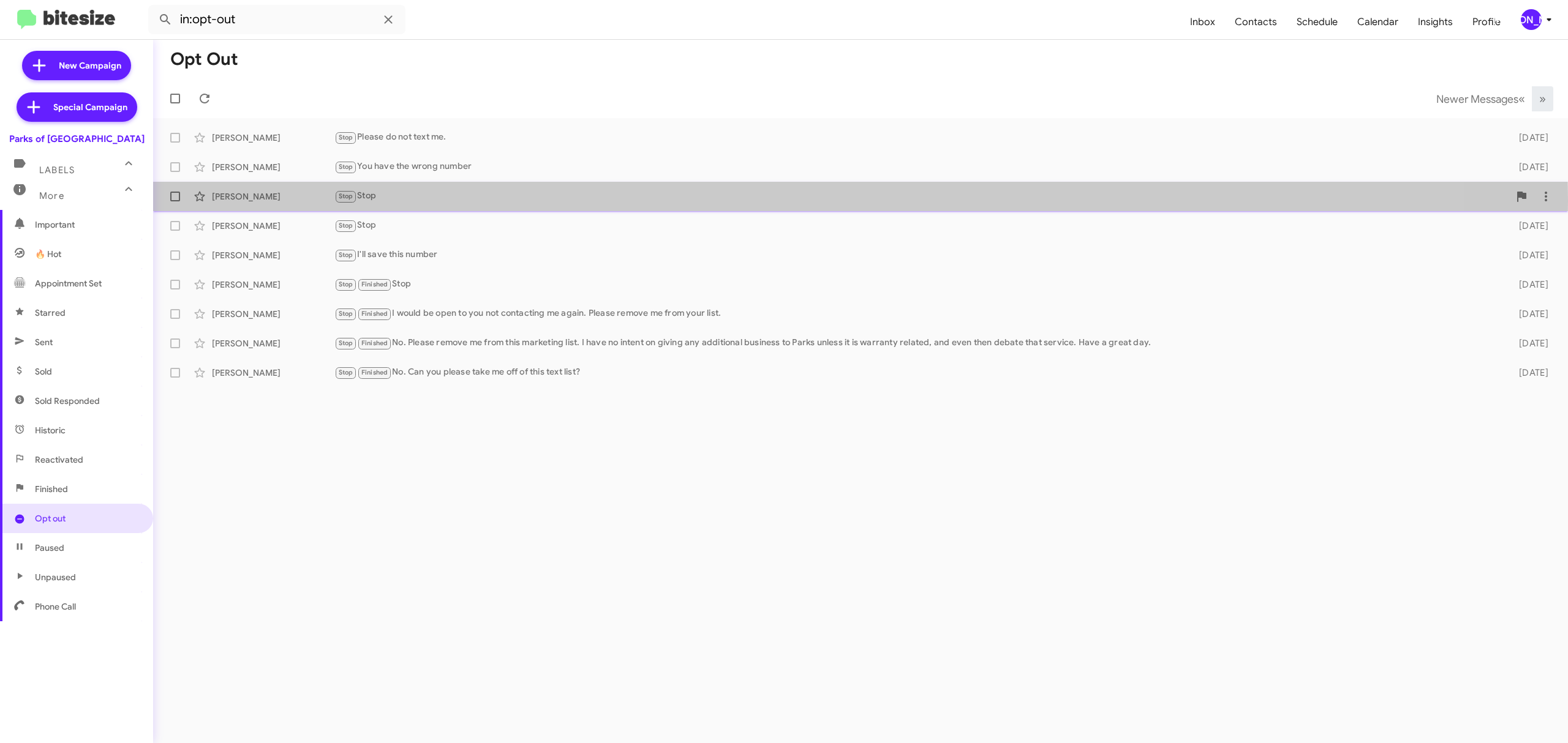
click at [427, 201] on div "Stop Stop" at bounding box center [922, 196] width 1175 height 14
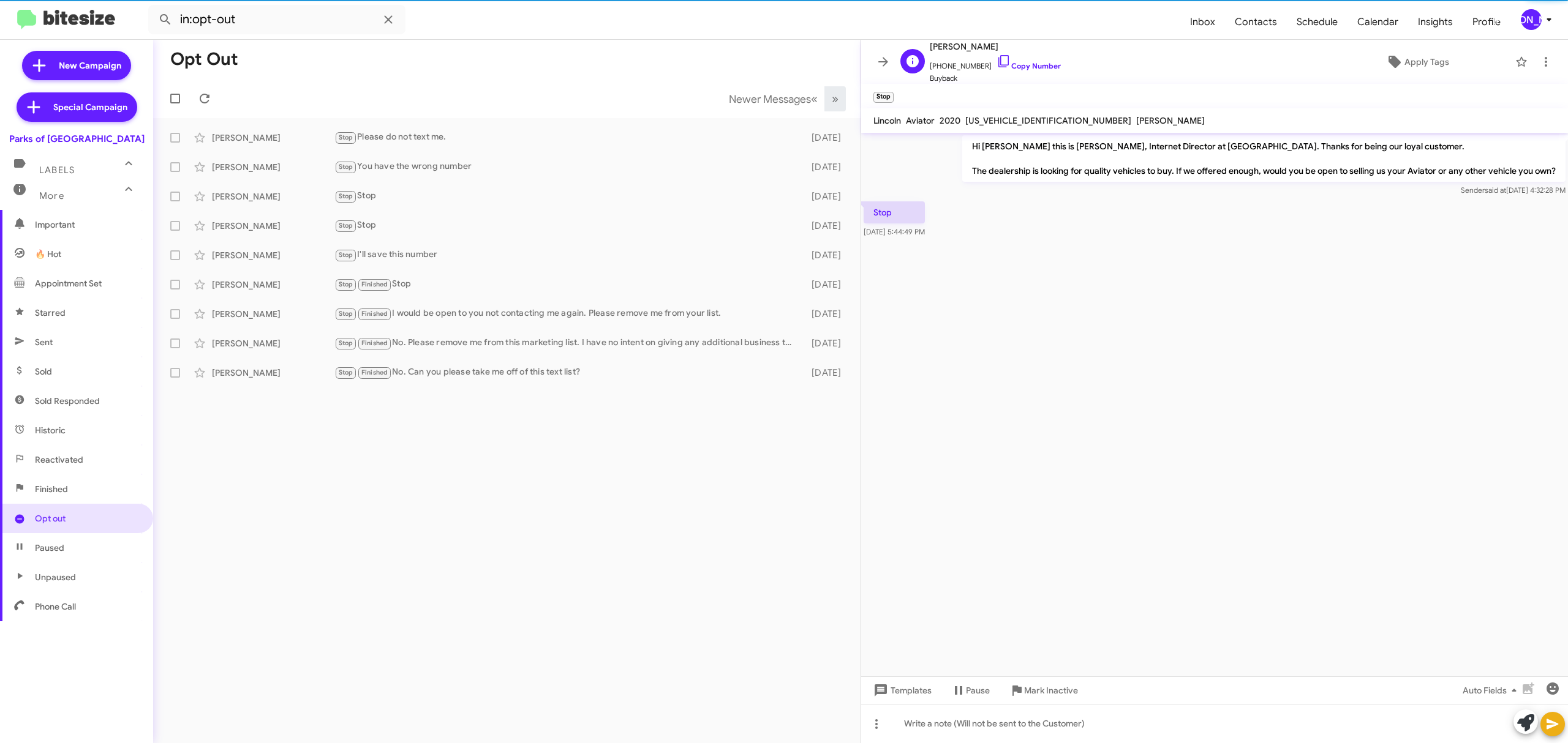
click at [1015, 71] on span "+18507122696 Copy Number" at bounding box center [995, 62] width 131 height 18
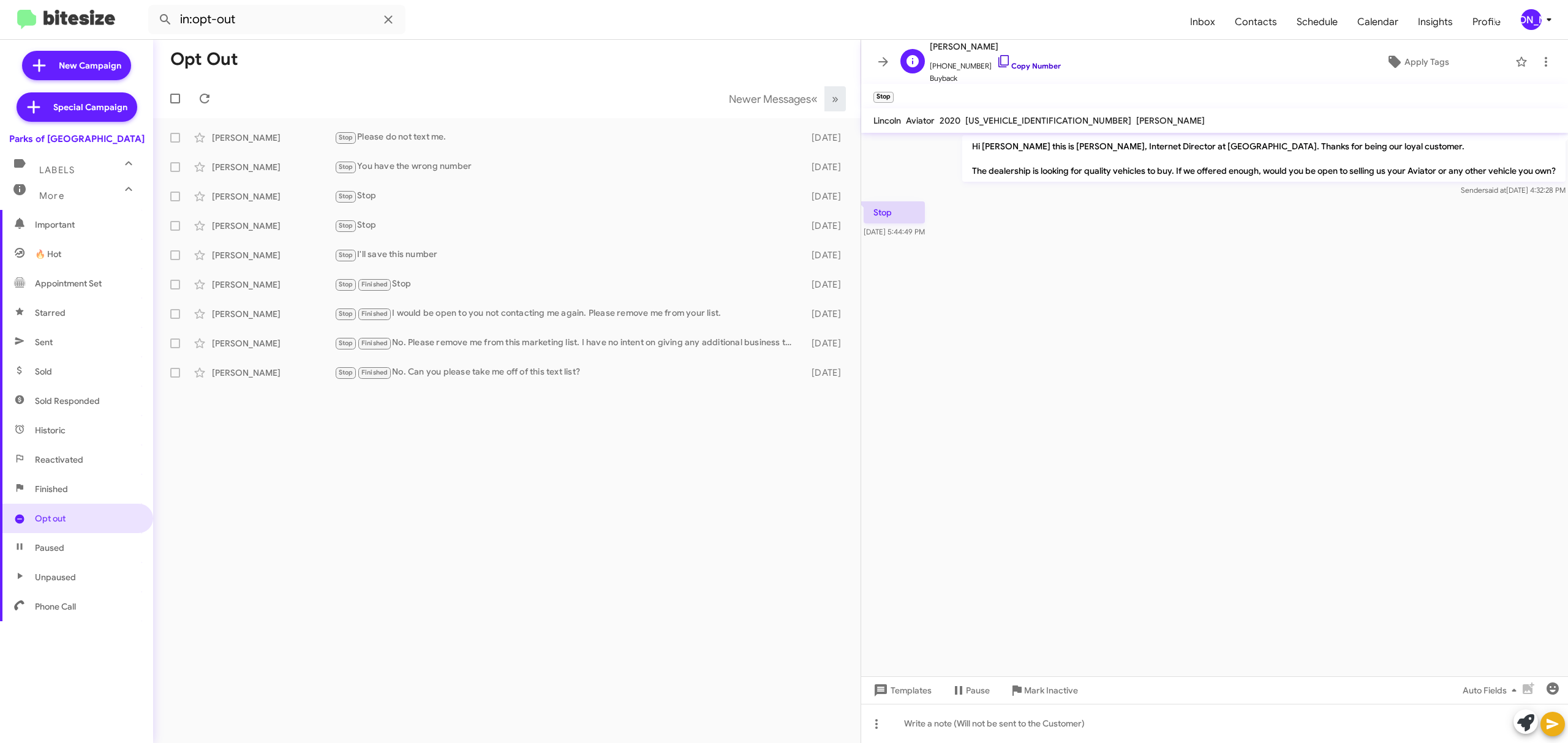
click at [1017, 67] on link "Copy Number" at bounding box center [1029, 66] width 64 height 9
